Goal: Task Accomplishment & Management: Manage account settings

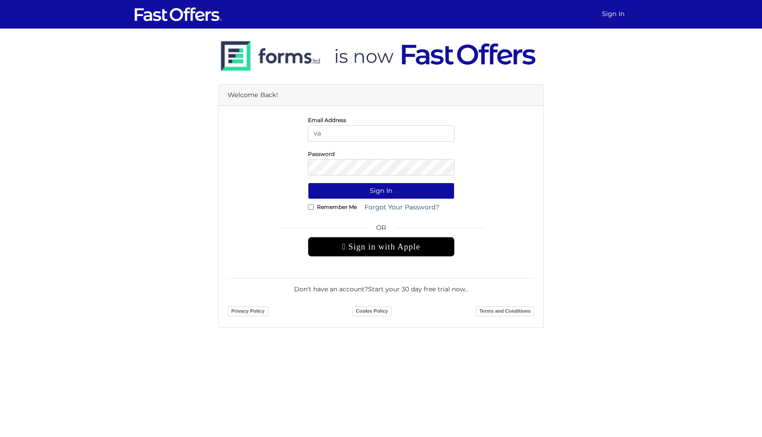
type input "vanessa.elliston@gmail.com"
click at [308, 183] on button "Sign In" at bounding box center [381, 191] width 147 height 16
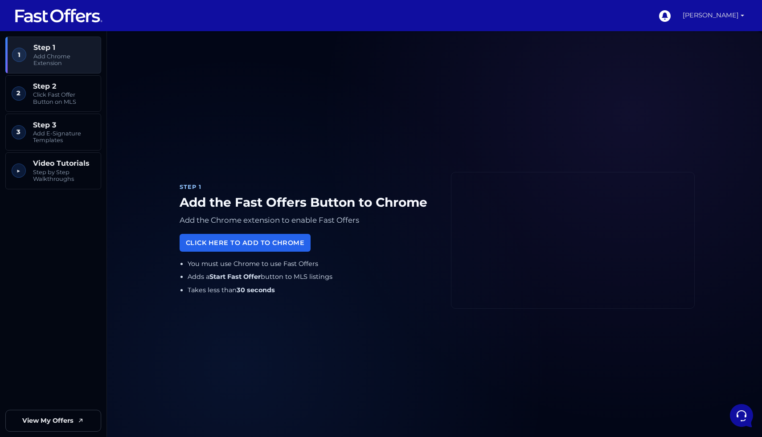
click at [737, 14] on link "Vanessa Elliston" at bounding box center [713, 15] width 69 height 31
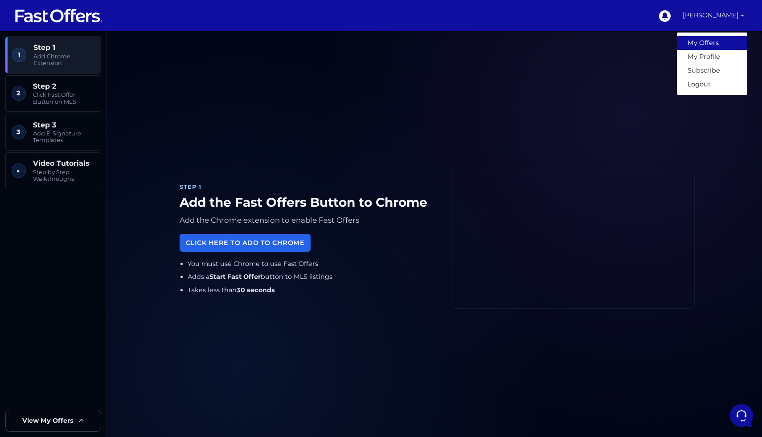
click at [703, 45] on link "My Offers" at bounding box center [712, 43] width 70 height 14
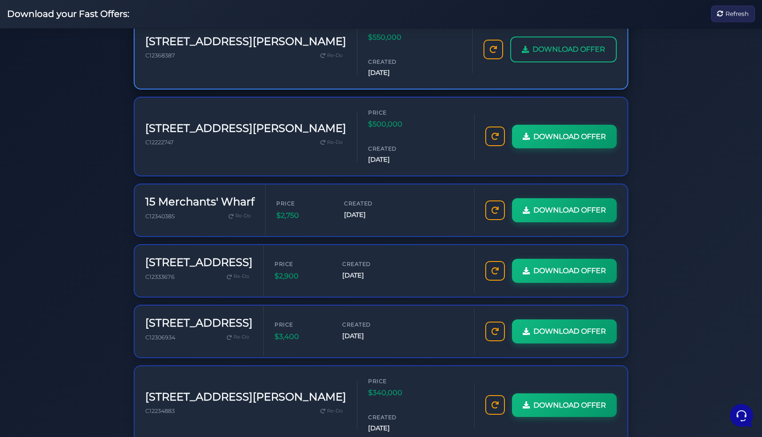
scroll to position [313, 0]
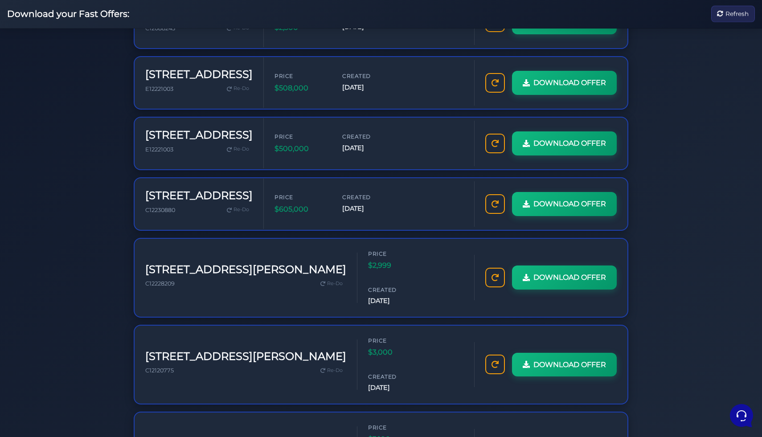
scroll to position [313, 0]
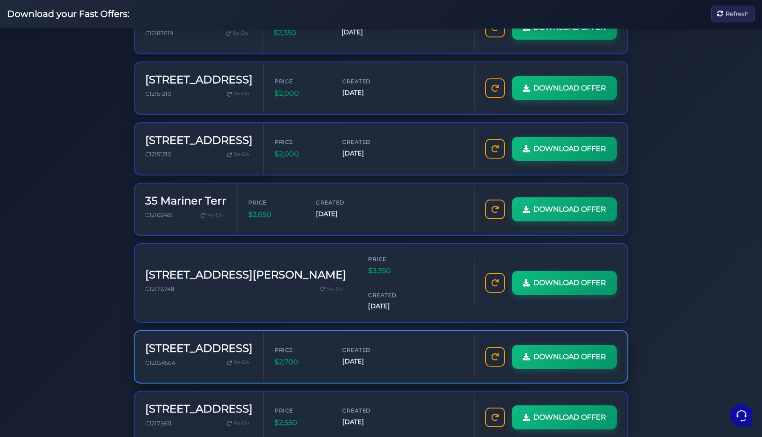
scroll to position [313, 0]
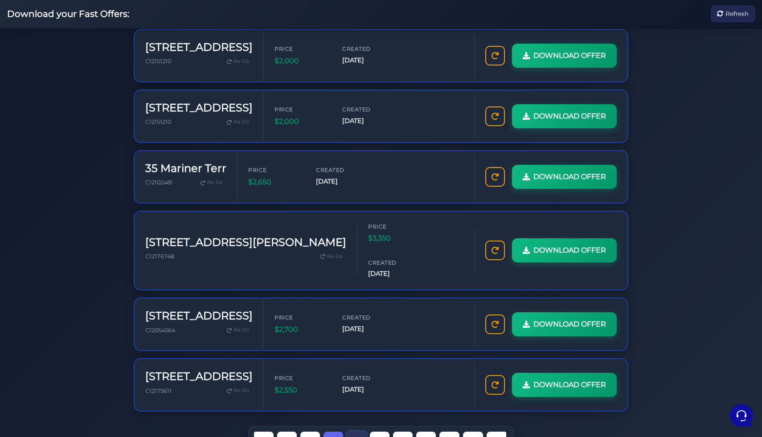
click at [363, 431] on link "4" at bounding box center [357, 440] width 20 height 19
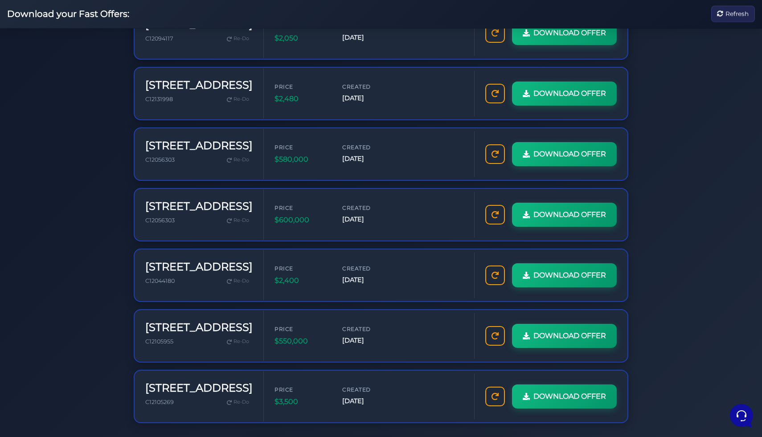
scroll to position [313, 0]
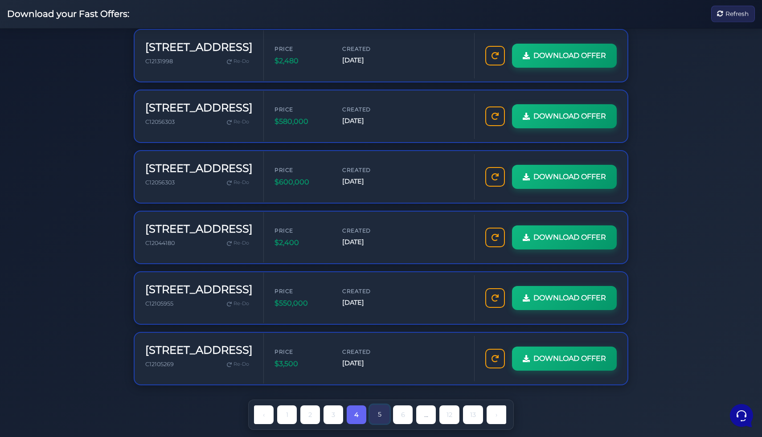
click at [382, 421] on link "5" at bounding box center [380, 414] width 20 height 19
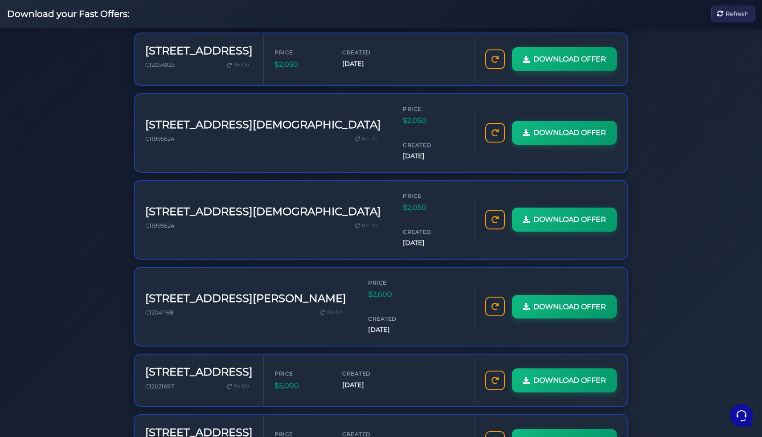
scroll to position [313, 0]
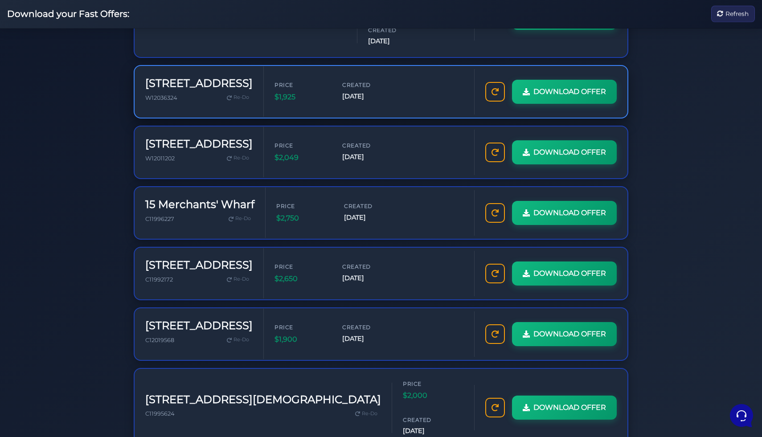
scroll to position [313, 0]
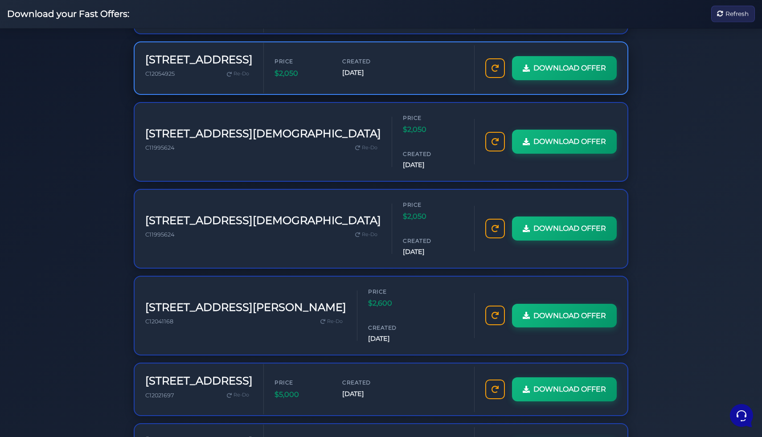
scroll to position [313, 0]
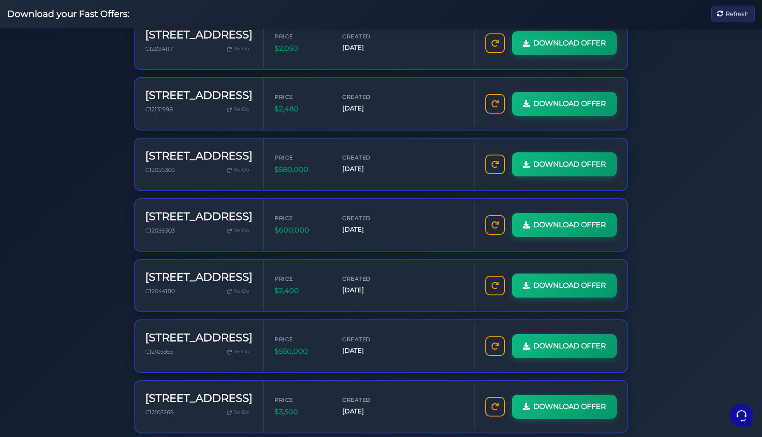
scroll to position [313, 0]
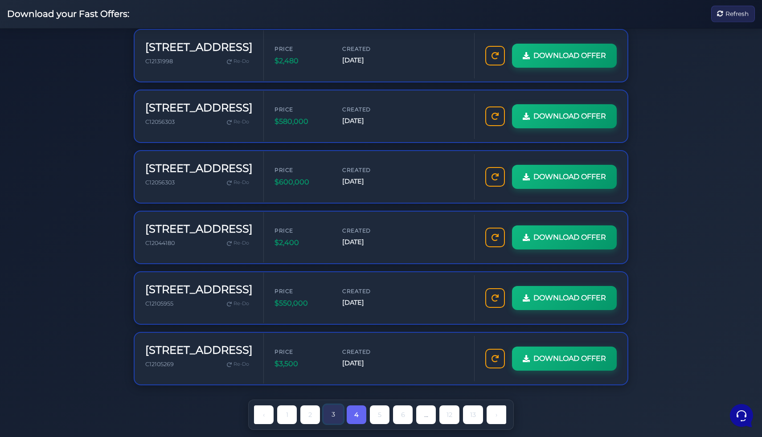
click at [333, 418] on link "3" at bounding box center [333, 414] width 20 height 19
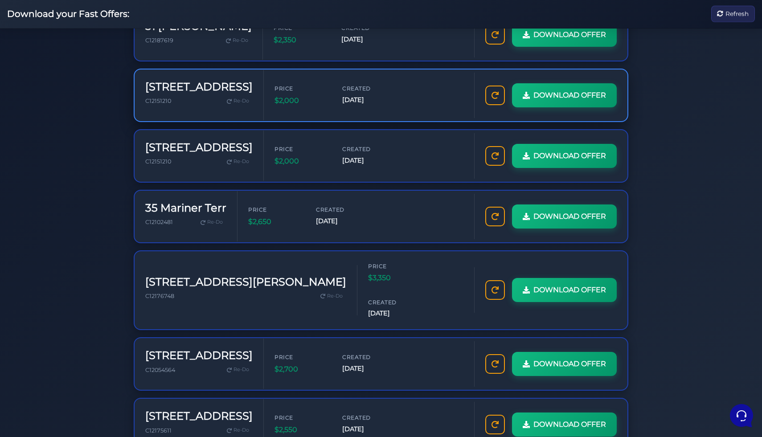
scroll to position [313, 0]
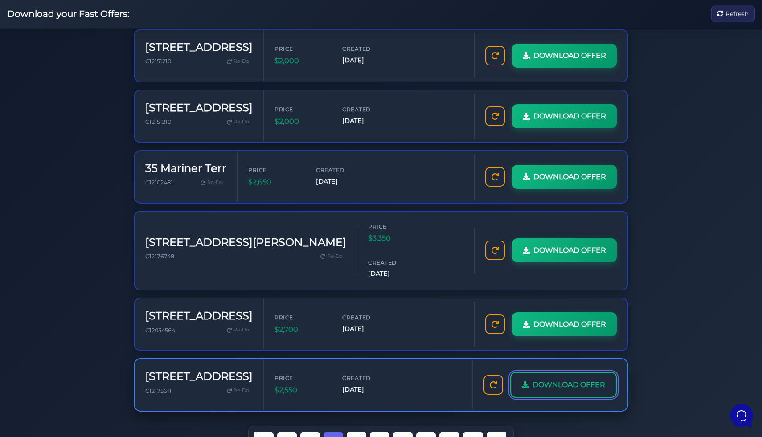
click at [564, 372] on link "DOWNLOAD OFFER" at bounding box center [563, 385] width 106 height 26
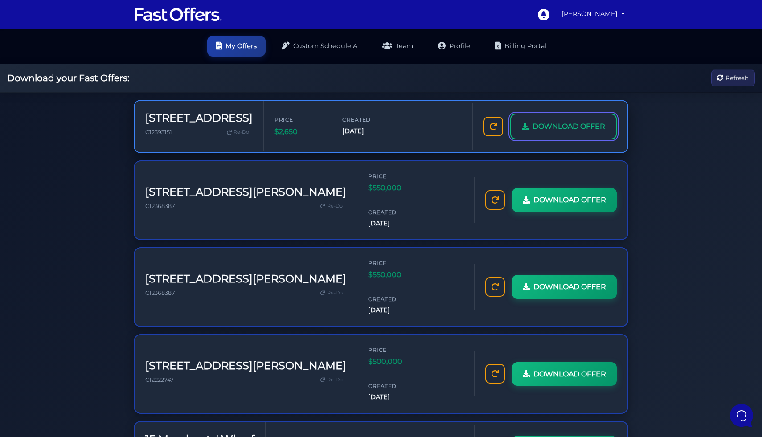
click at [588, 121] on span "DOWNLOAD OFFER" at bounding box center [568, 127] width 73 height 12
